Goal: Find specific page/section: Find specific page/section

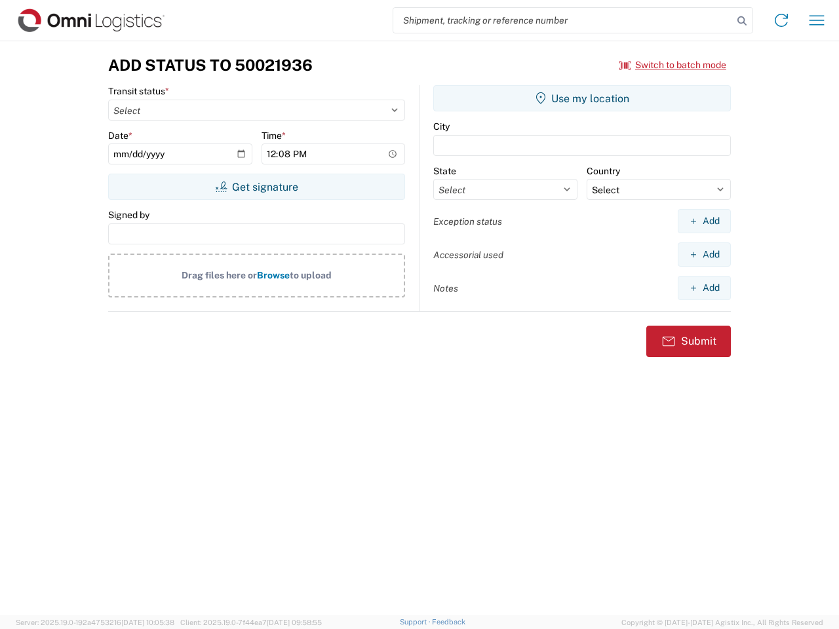
click at [563, 20] on input "search" at bounding box center [562, 20] width 339 height 25
click at [742, 21] on icon at bounding box center [741, 21] width 18 height 18
click at [781, 20] on icon at bounding box center [780, 20] width 21 height 21
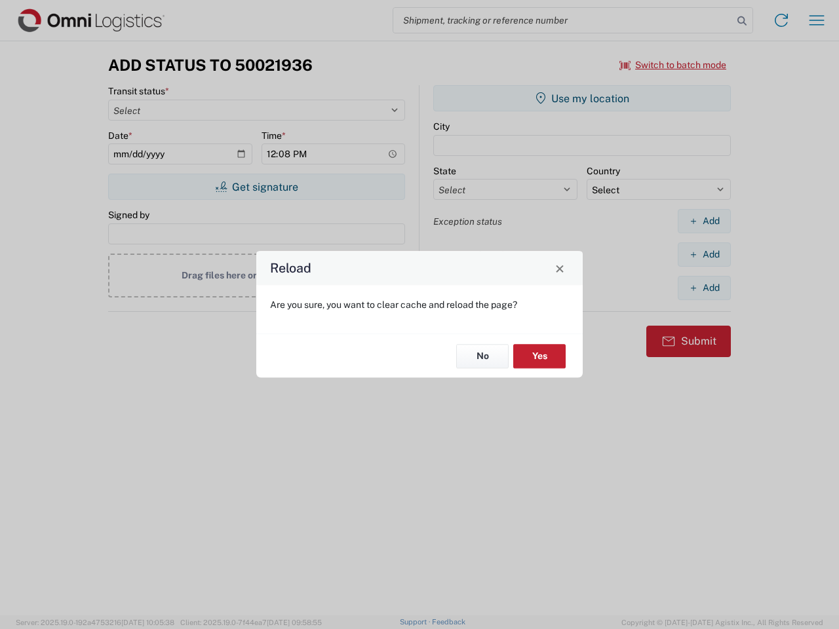
click at [816, 20] on div "Reload Are you sure, you want to clear cache and reload the page? No Yes" at bounding box center [419, 314] width 839 height 629
click at [673, 65] on div "Reload Are you sure, you want to clear cache and reload the page? No Yes" at bounding box center [419, 314] width 839 height 629
click at [256, 187] on div "Reload Are you sure, you want to clear cache and reload the page? No Yes" at bounding box center [419, 314] width 839 height 629
click at [582, 98] on div "Reload Are you sure, you want to clear cache and reload the page? No Yes" at bounding box center [419, 314] width 839 height 629
click at [704, 221] on div "Reload Are you sure, you want to clear cache and reload the page? No Yes" at bounding box center [419, 314] width 839 height 629
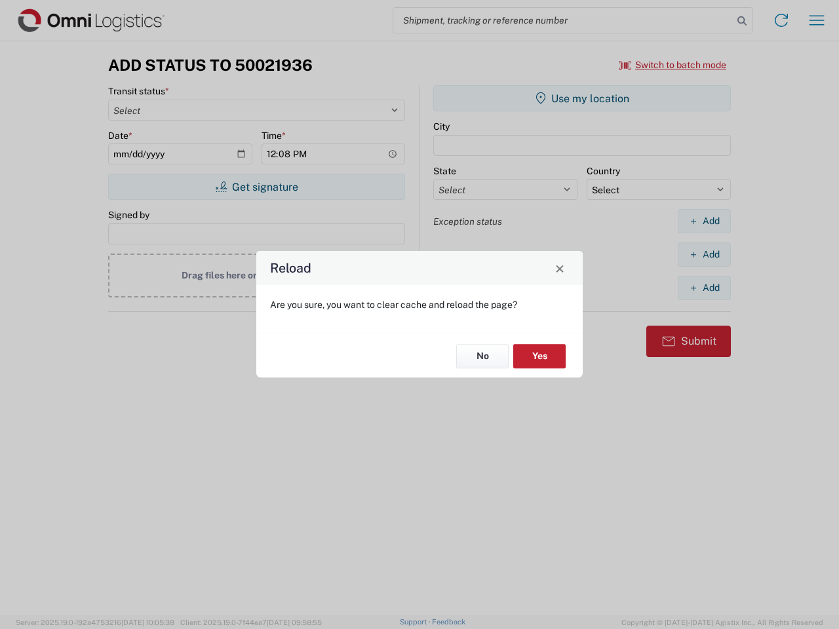
click at [704, 254] on div "Reload Are you sure, you want to clear cache and reload the page? No Yes" at bounding box center [419, 314] width 839 height 629
click at [704, 288] on div "Reload Are you sure, you want to clear cache and reload the page? No Yes" at bounding box center [419, 314] width 839 height 629
